Goal: Task Accomplishment & Management: Complete application form

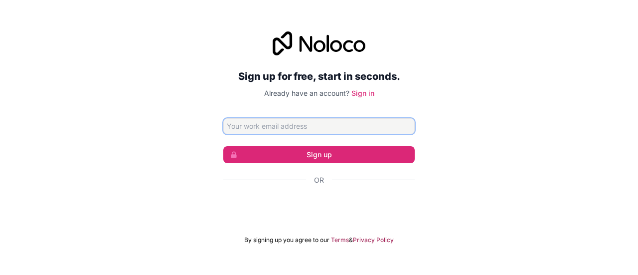
click at [245, 130] on input "Email address" at bounding box center [318, 126] width 191 height 16
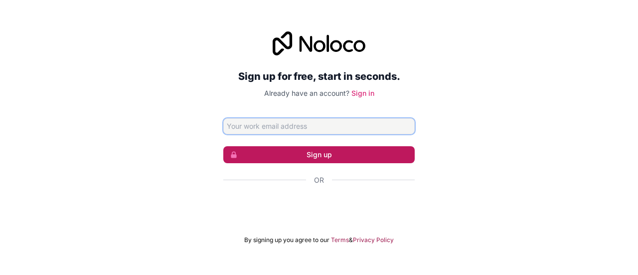
paste input "businesstosellau@gmail.com"
type input "businesstosellau@gmail.com"
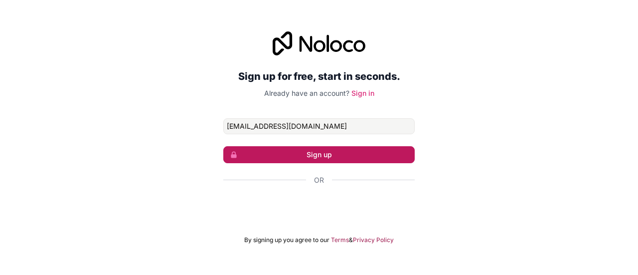
click at [284, 155] on button "Sign up" at bounding box center [318, 154] width 191 height 17
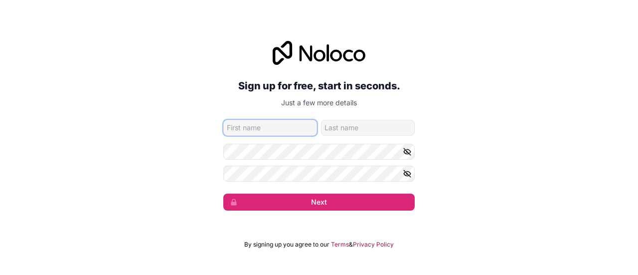
paste input "Business2sell Sunshine Coast"
drag, startPoint x: 262, startPoint y: 127, endPoint x: 324, endPoint y: 130, distance: 61.9
click at [324, 130] on div "Business2sell Sunshine Coast" at bounding box center [318, 128] width 191 height 16
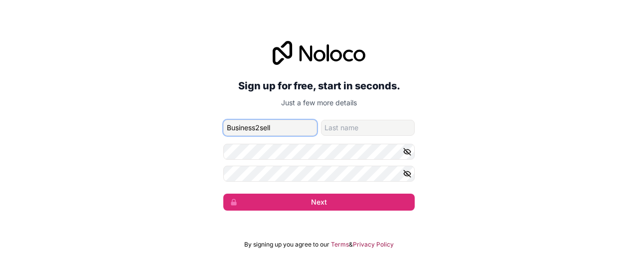
type input "Business2sell"
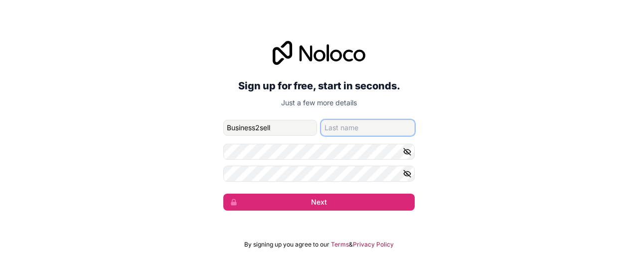
click at [324, 130] on input "family-name" at bounding box center [368, 128] width 94 height 16
paste input "Sunshine Coast"
click at [363, 130] on input "Sunshine Coast" at bounding box center [368, 128] width 94 height 16
type input "Sunshinecoast"
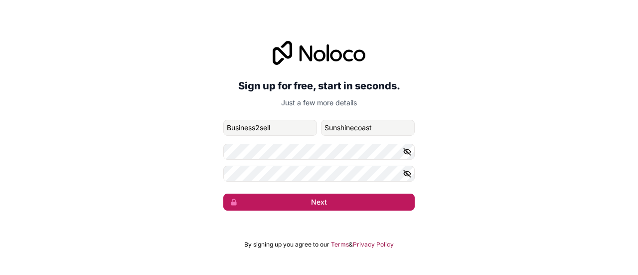
click at [259, 203] on button "Next" at bounding box center [318, 201] width 191 height 17
